Goal: Check status: Check status

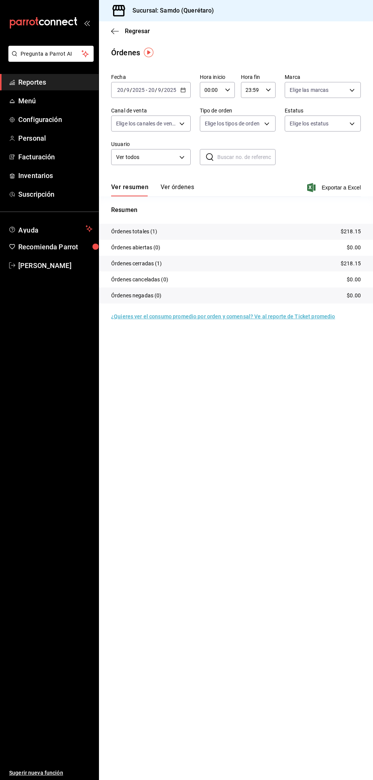
click at [188, 185] on button "Ver órdenes" at bounding box center [178, 189] width 34 height 13
